Goal: Task Accomplishment & Management: Use online tool/utility

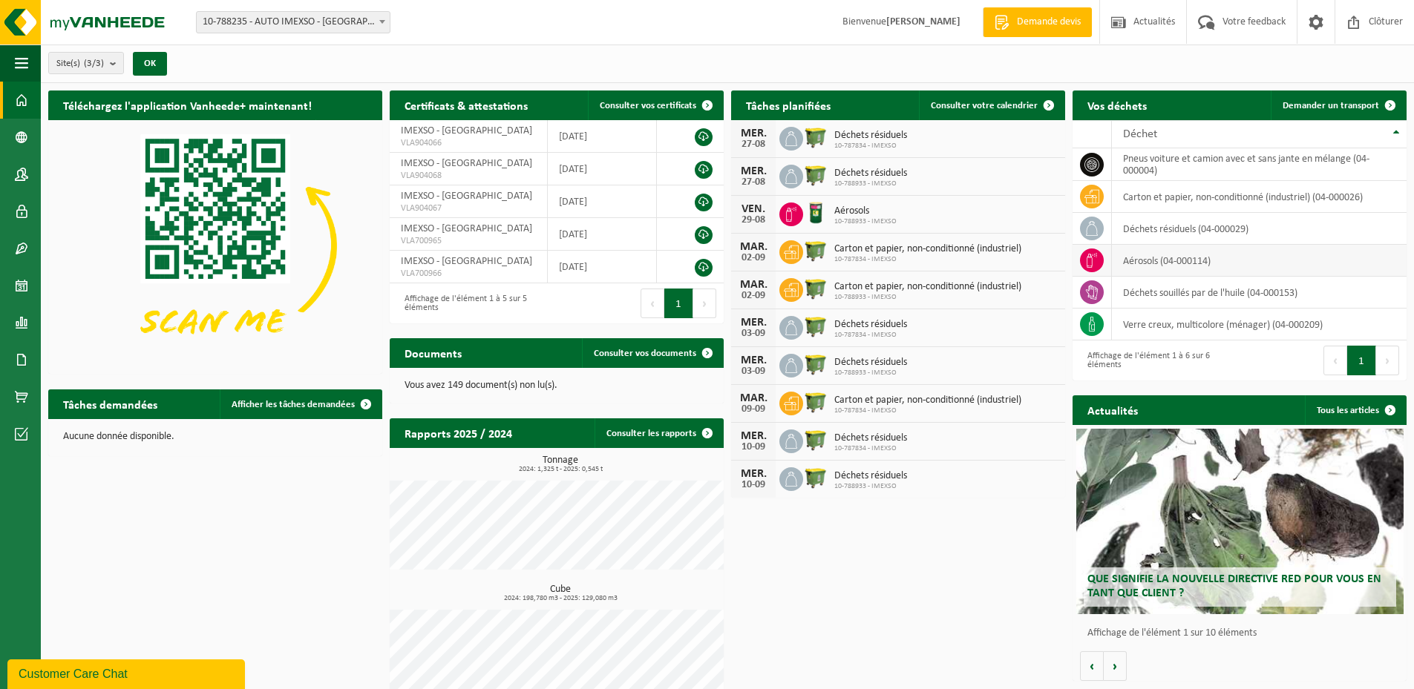
click at [1183, 260] on td "aérosols (04-000114)" at bounding box center [1259, 261] width 295 height 32
click at [1325, 108] on span "Demander un transport" at bounding box center [1330, 106] width 96 height 10
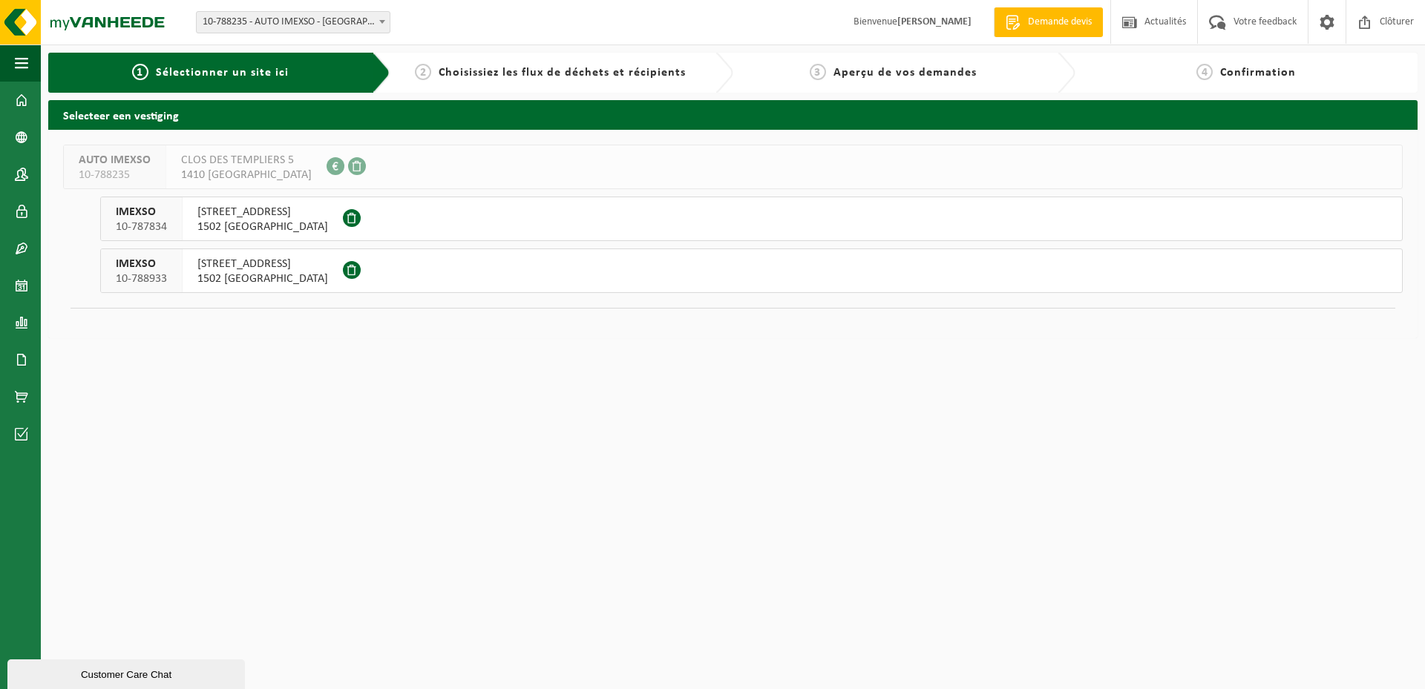
click at [230, 260] on span "BERGENSESTEENWEG 780" at bounding box center [262, 264] width 131 height 15
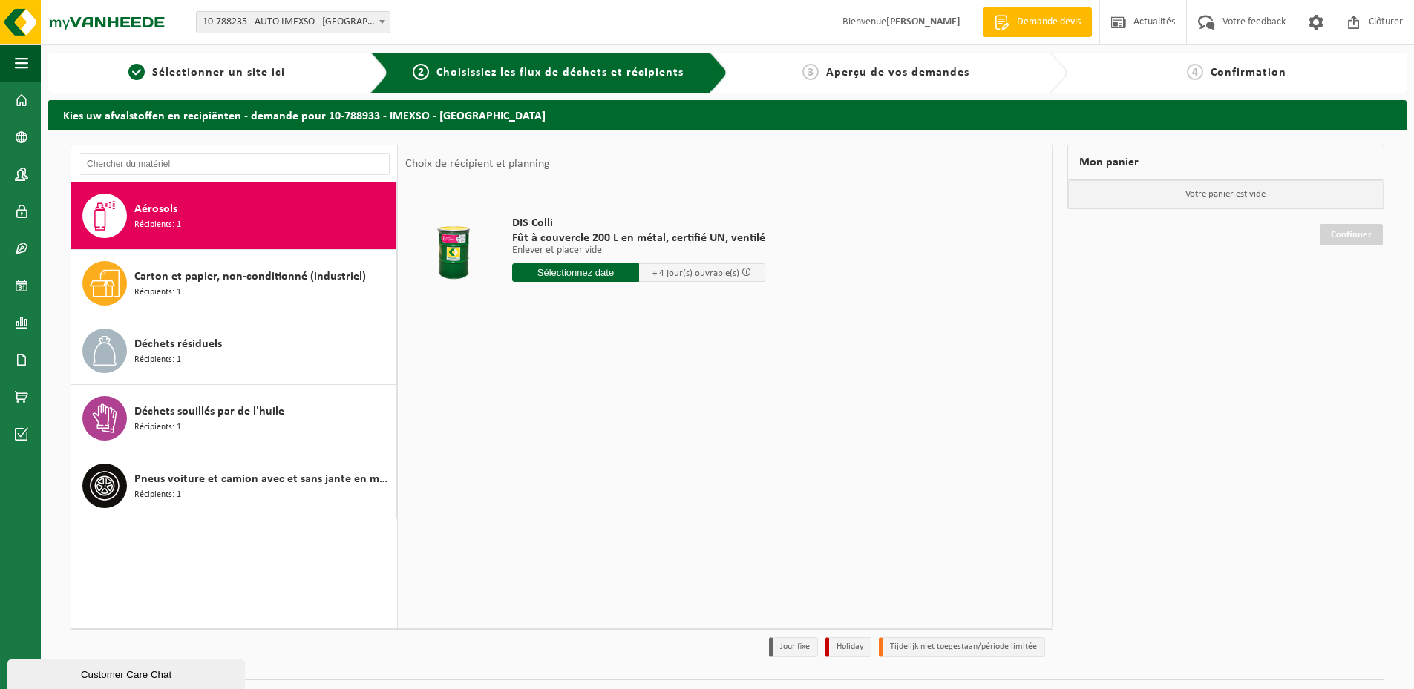
click at [159, 209] on span "Aérosols" at bounding box center [155, 209] width 43 height 18
click at [698, 266] on span "+ 4 jour(s) ouvrable(s)" at bounding box center [702, 272] width 127 height 19
click at [583, 275] on input "text" at bounding box center [575, 272] width 127 height 19
click at [604, 453] on div "28" at bounding box center [604, 452] width 26 height 24
type input "à partir de 2025-08-28"
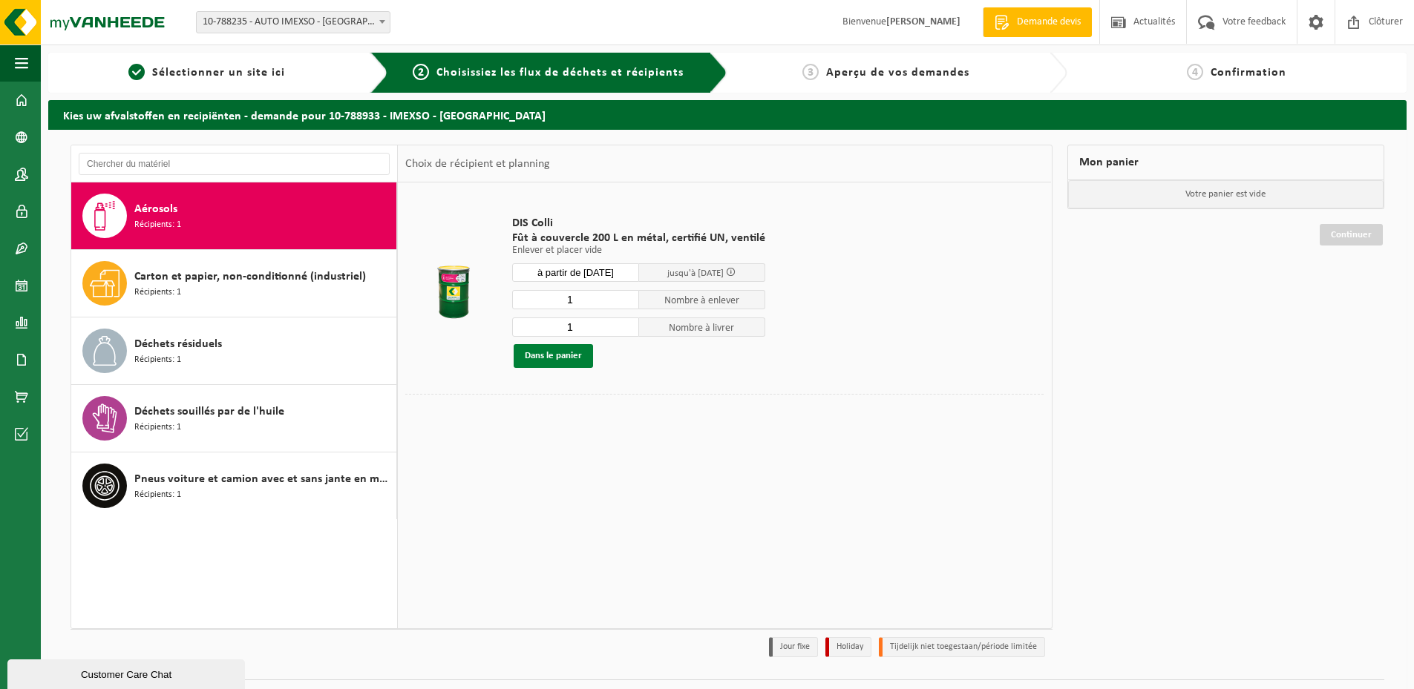
click at [525, 358] on button "Dans le panier" at bounding box center [553, 356] width 79 height 24
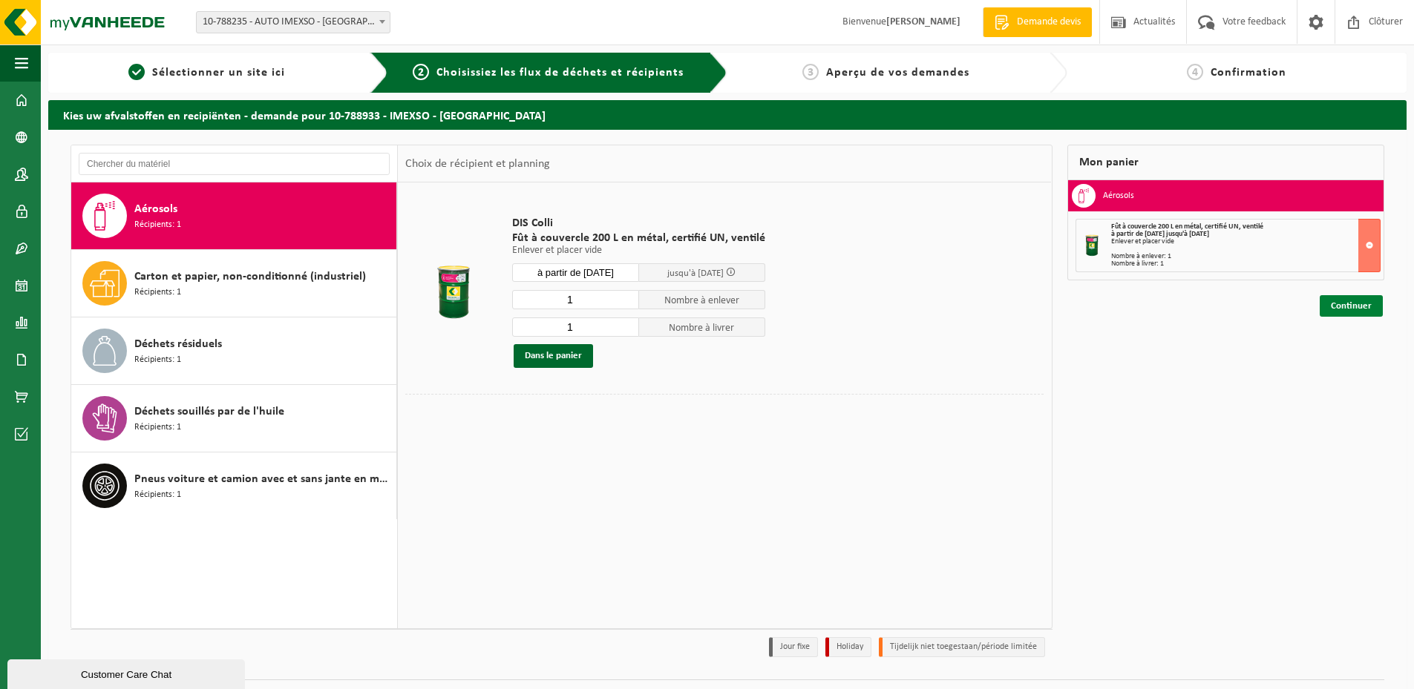
click at [1348, 305] on link "Continuer" at bounding box center [1350, 306] width 63 height 22
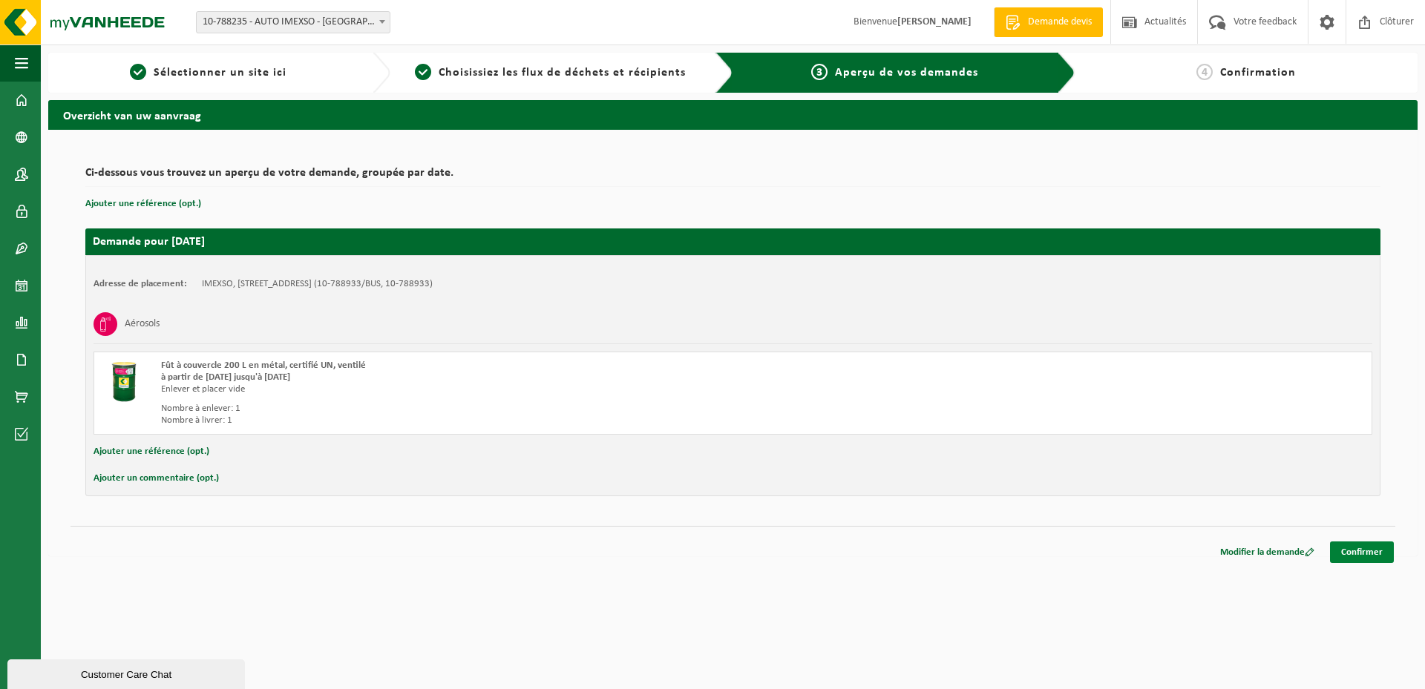
click at [1358, 552] on link "Confirmer" at bounding box center [1362, 553] width 64 height 22
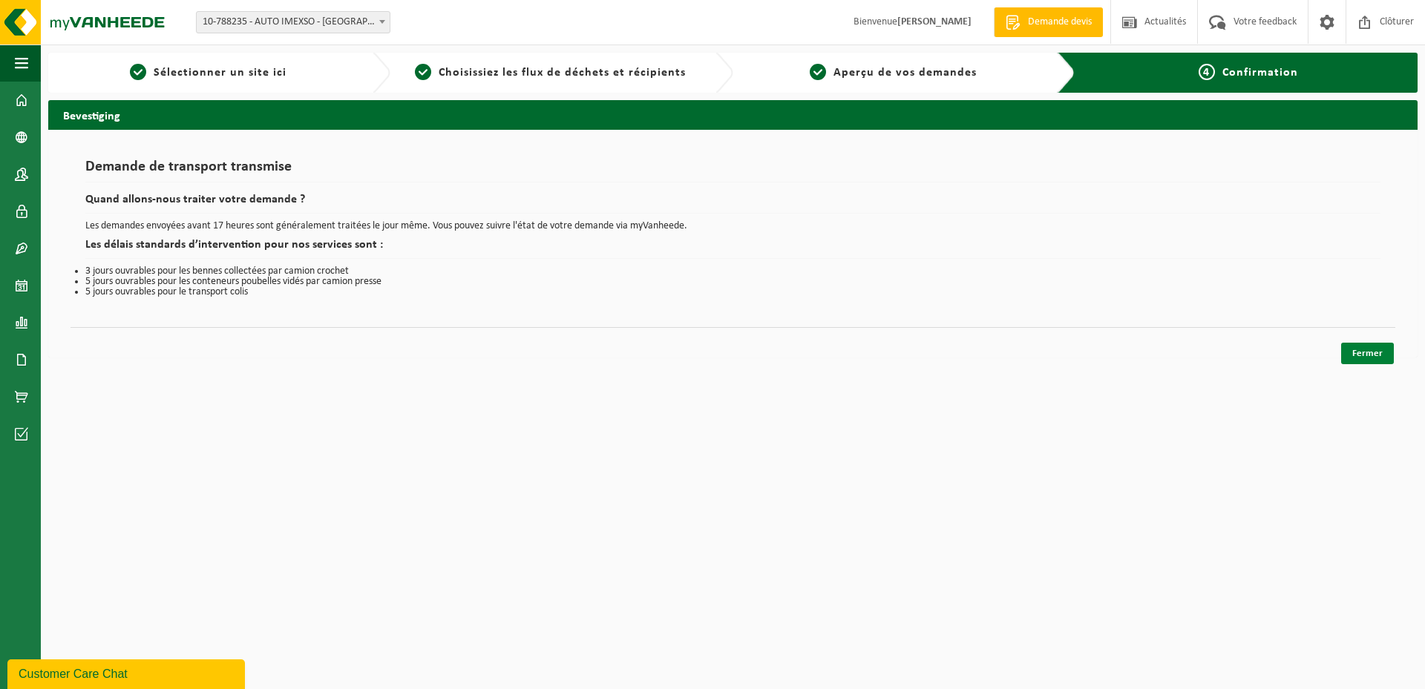
click at [1371, 360] on link "Fermer" at bounding box center [1367, 354] width 53 height 22
